Goal: Information Seeking & Learning: Learn about a topic

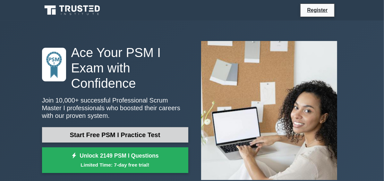
click at [106, 127] on link "Start Free PSM I Practice Test" at bounding box center [115, 134] width 146 height 15
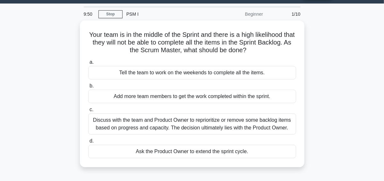
scroll to position [13, 0]
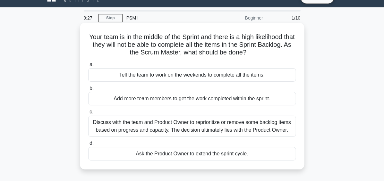
click at [234, 150] on div "Ask the Product Owner to extend the sprint cycle." at bounding box center [192, 153] width 208 height 13
click at [88, 146] on input "d. Ask the Product Owner to extend the sprint cycle." at bounding box center [88, 143] width 0 height 4
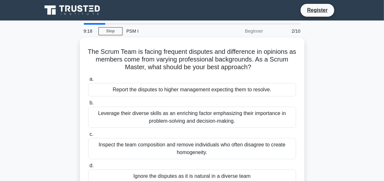
scroll to position [4, 0]
